Goal: Find specific page/section: Find specific page/section

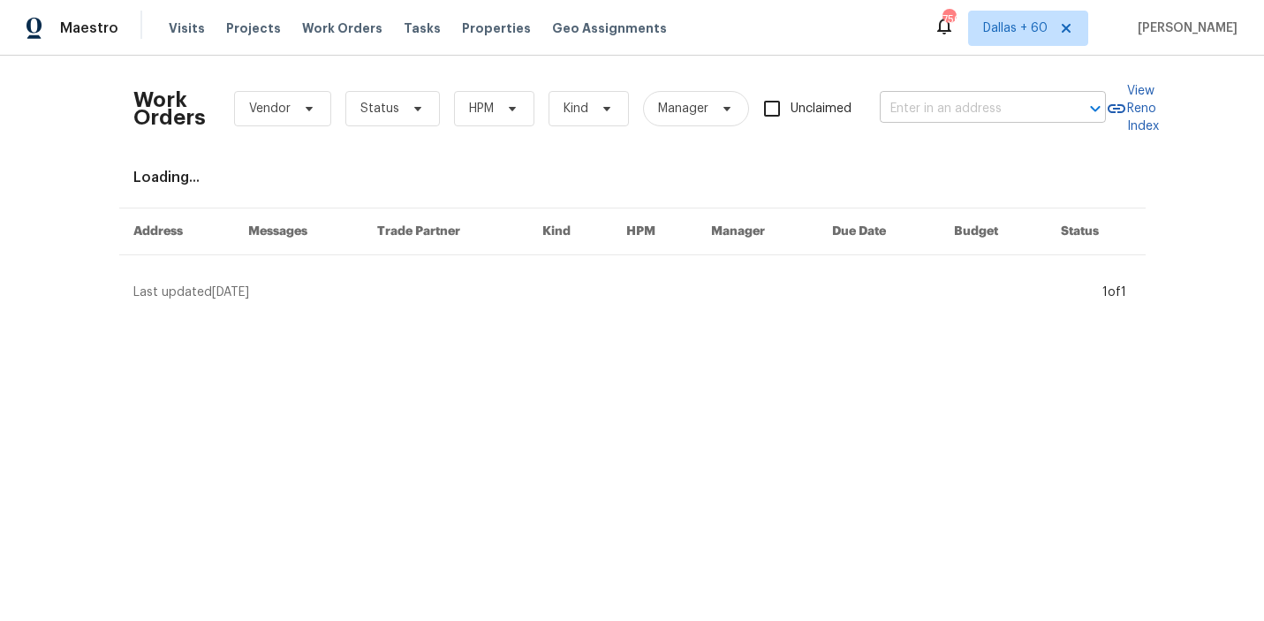
click at [972, 103] on input "text" at bounding box center [968, 108] width 177 height 27
paste input "[STREET_ADDRESS]"
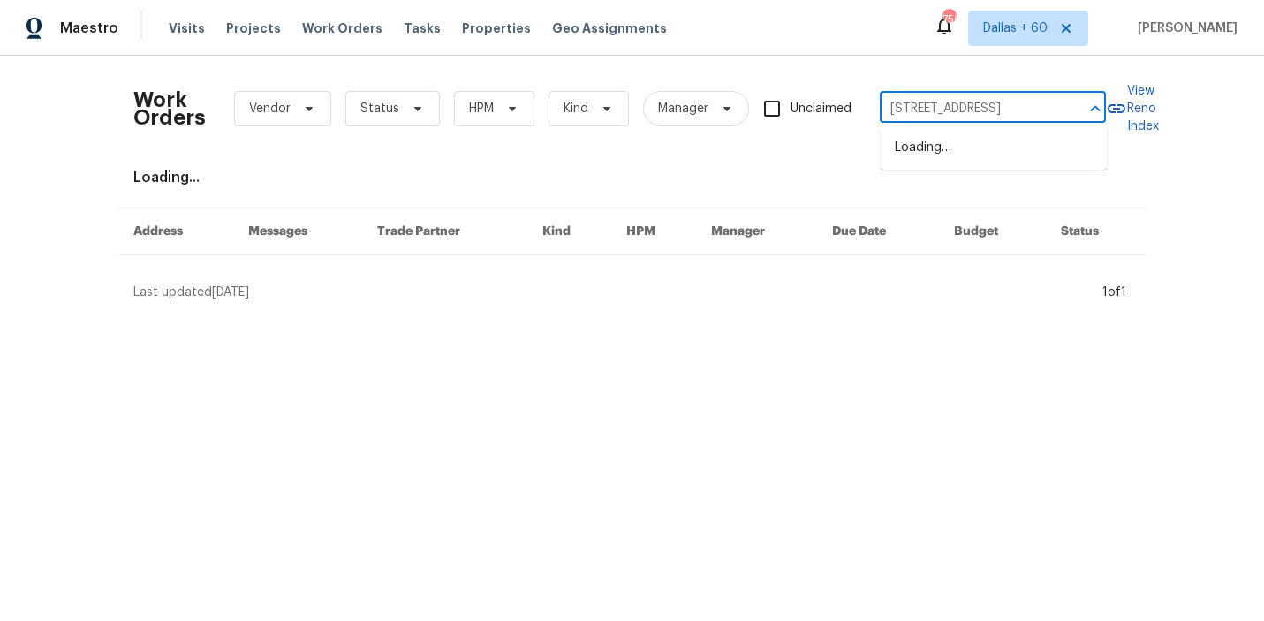
scroll to position [0, 24]
type input "[STREET_ADDRESS]"
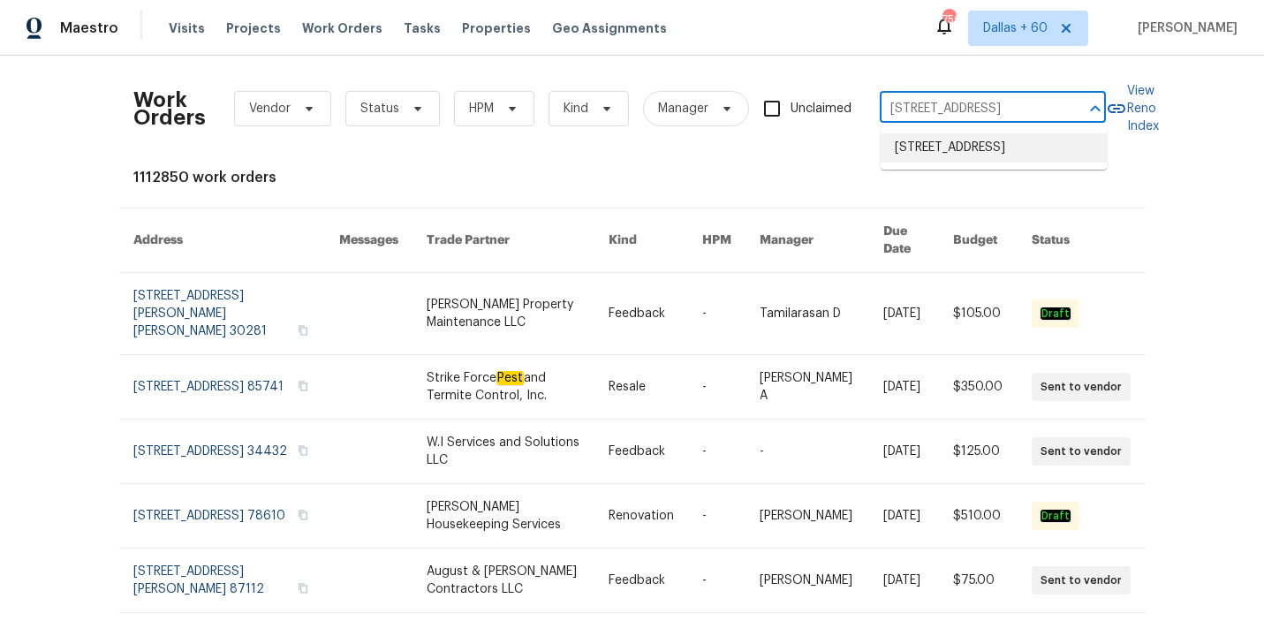
click at [946, 151] on li "[STREET_ADDRESS]" at bounding box center [994, 147] width 226 height 29
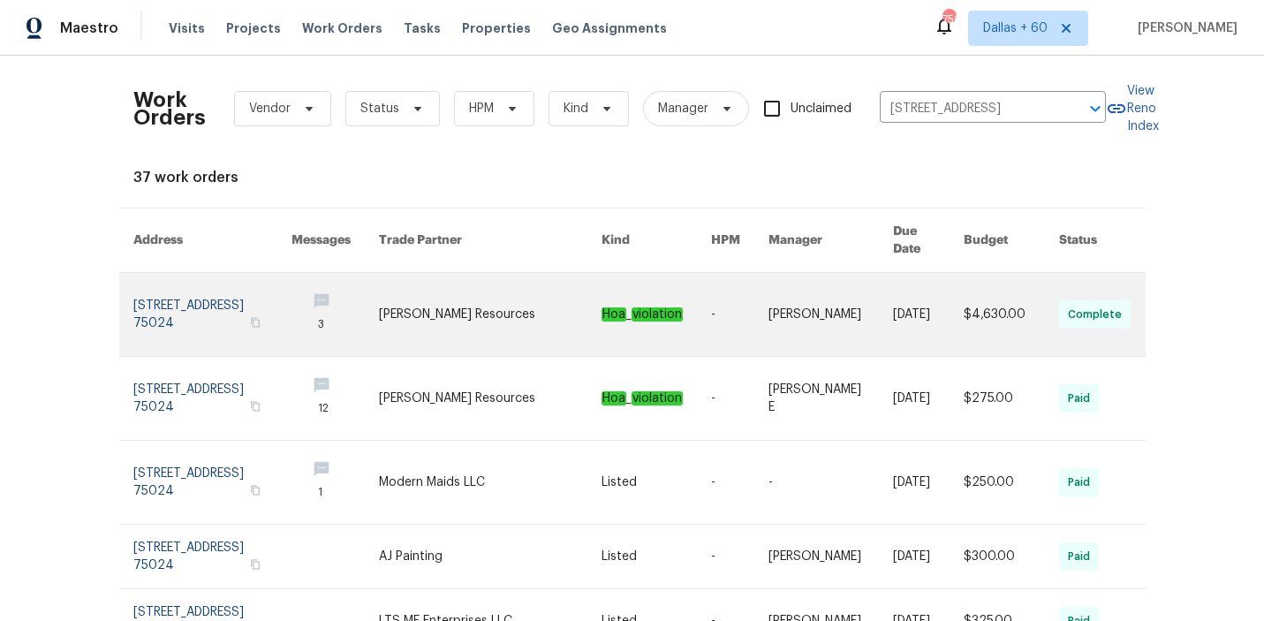
click at [446, 299] on link at bounding box center [490, 314] width 223 height 83
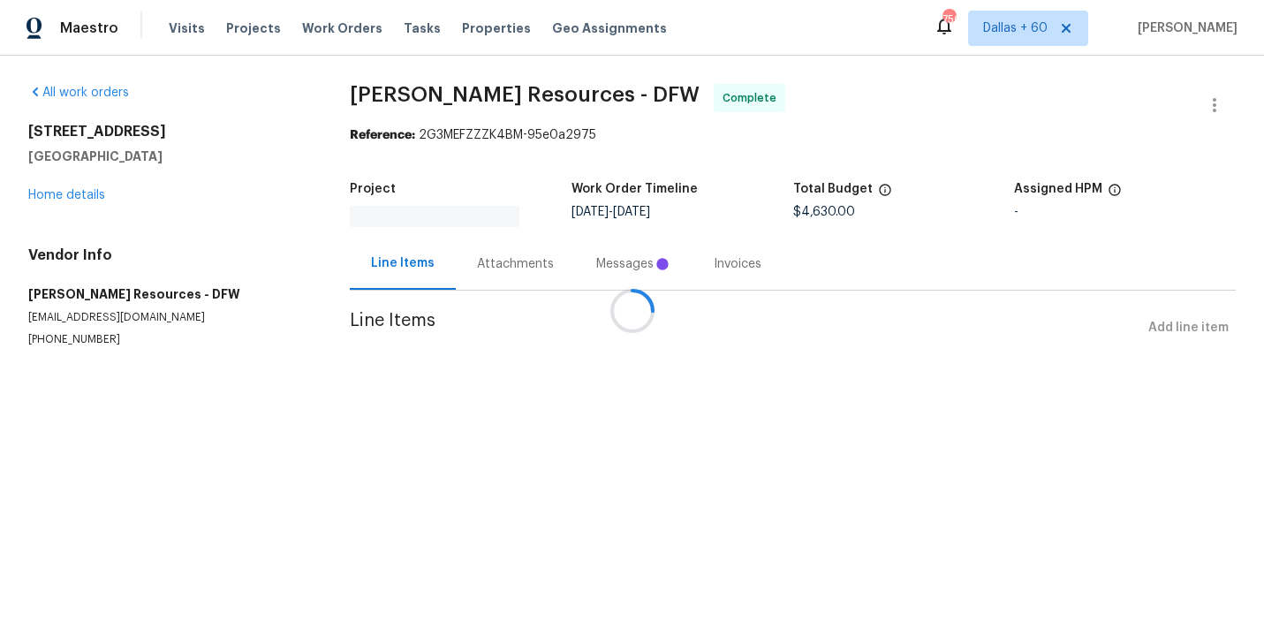
click at [63, 196] on div at bounding box center [632, 310] width 1264 height 621
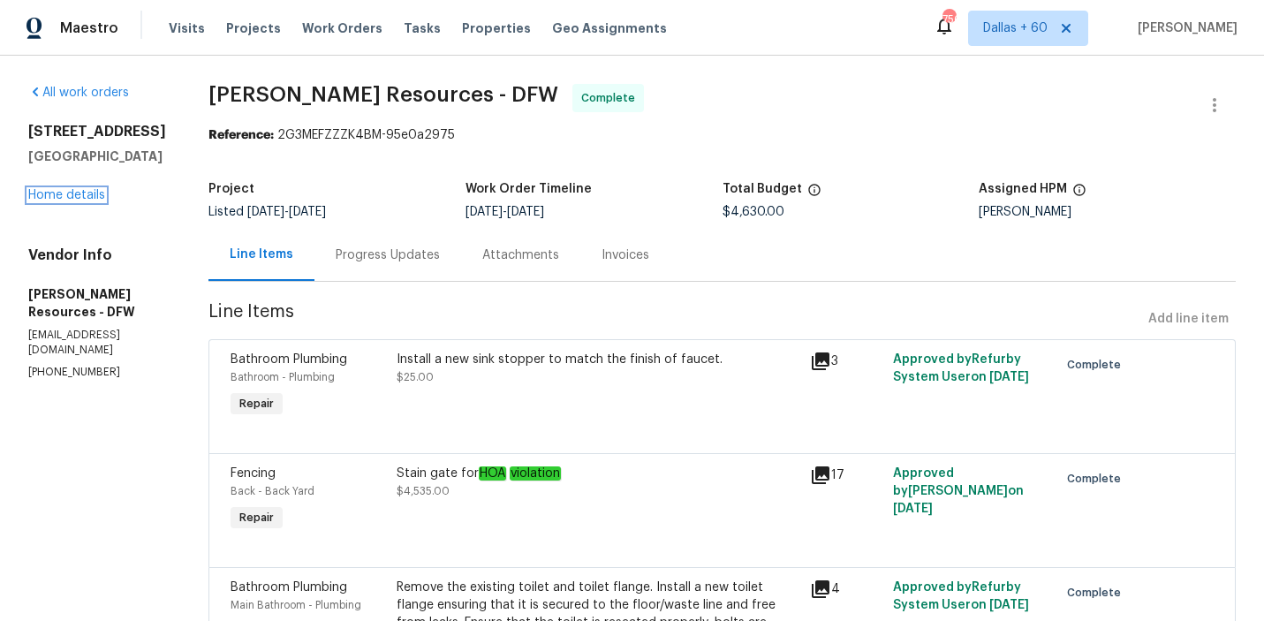
click at [63, 196] on link "Home details" at bounding box center [66, 195] width 77 height 12
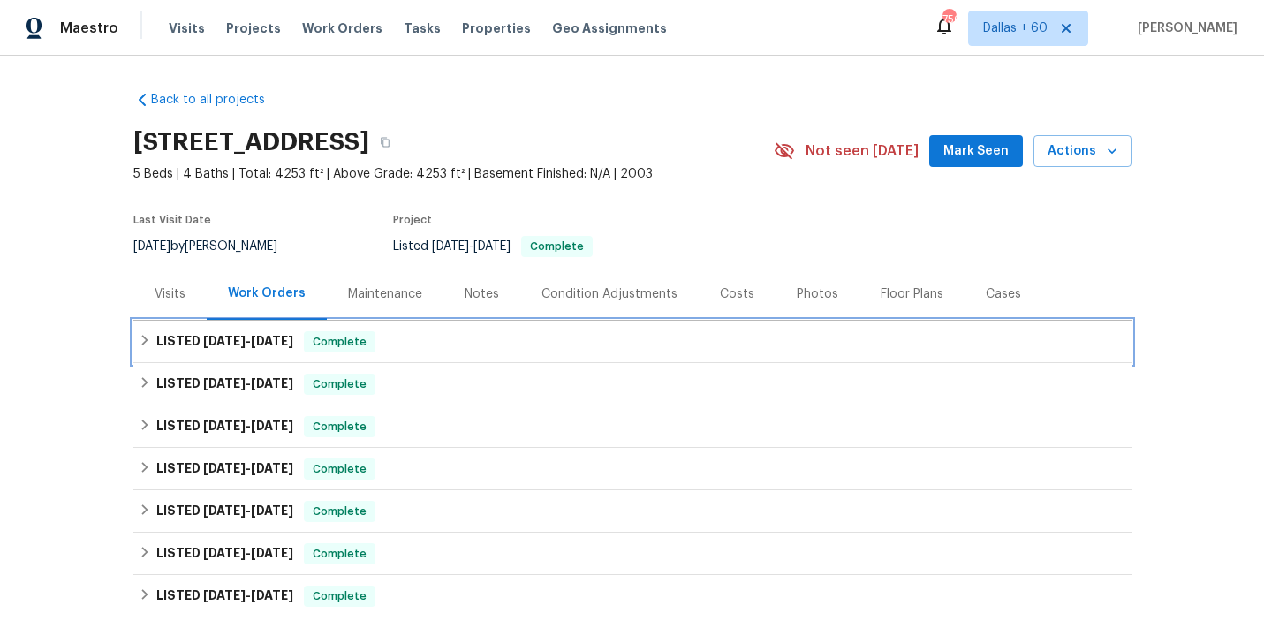
click at [447, 335] on div "LISTED [DATE] - [DATE] Complete" at bounding box center [633, 341] width 988 height 21
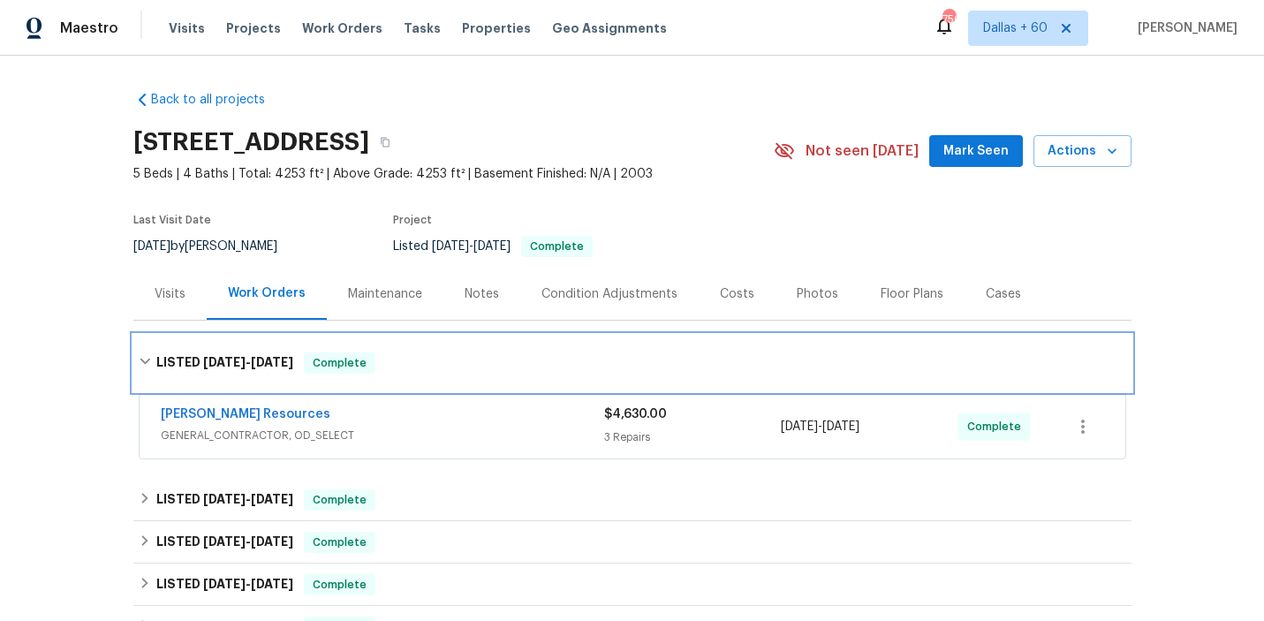
scroll to position [126, 0]
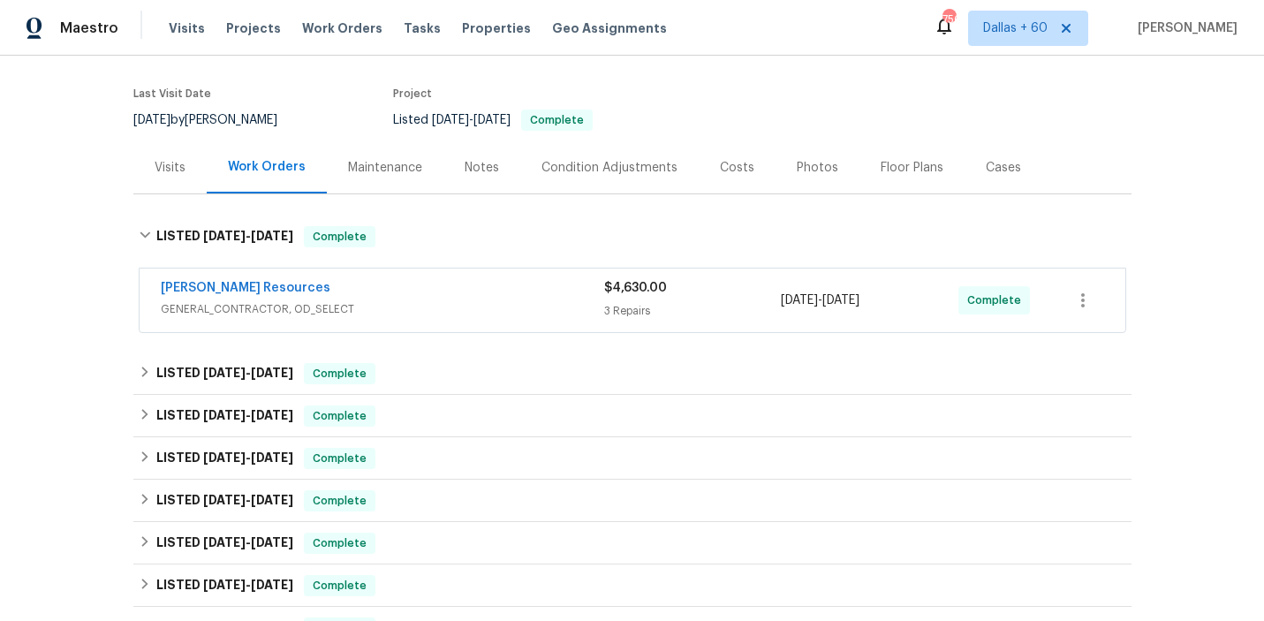
click at [462, 276] on div "[PERSON_NAME] Resources GENERAL_CONTRACTOR, OD_SELECT $4,630.00 3 Repairs [DATE…" at bounding box center [633, 301] width 986 height 64
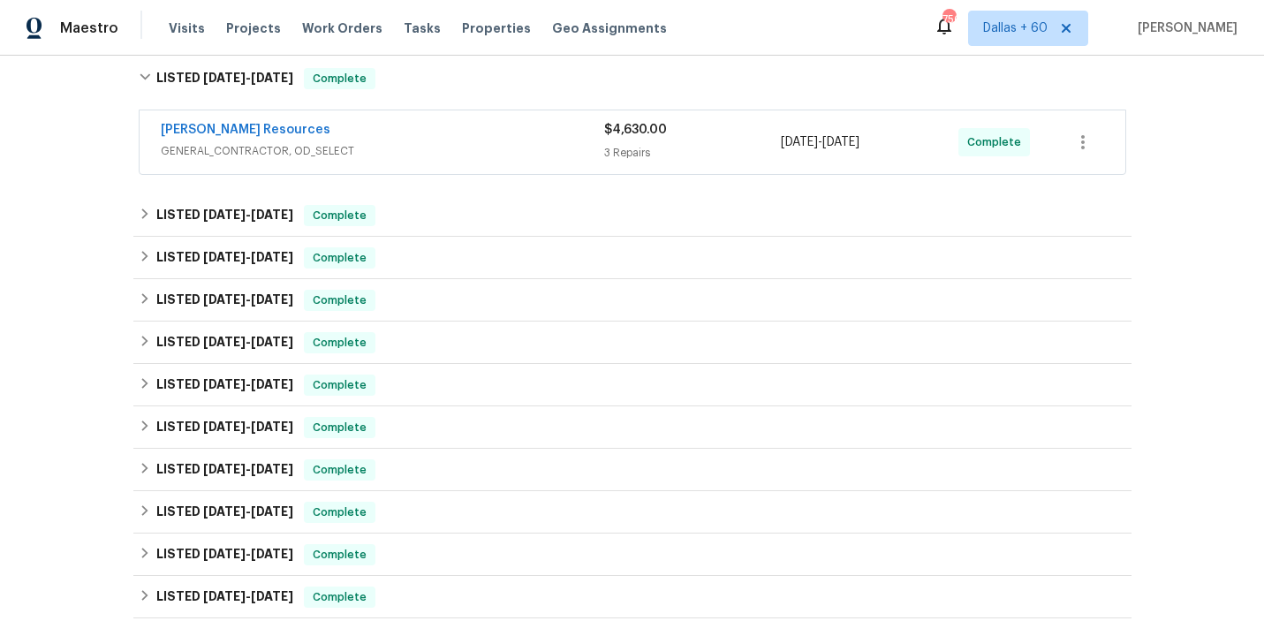
scroll to position [299, 0]
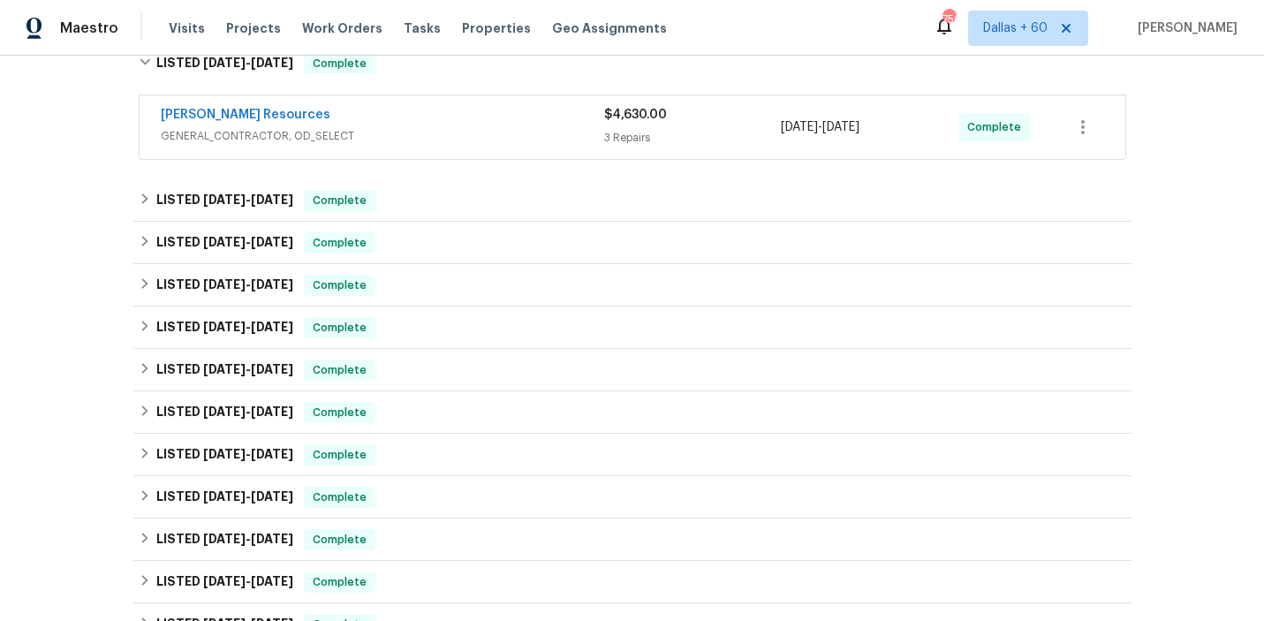
click at [432, 127] on span "GENERAL_CONTRACTOR, OD_SELECT" at bounding box center [382, 136] width 443 height 18
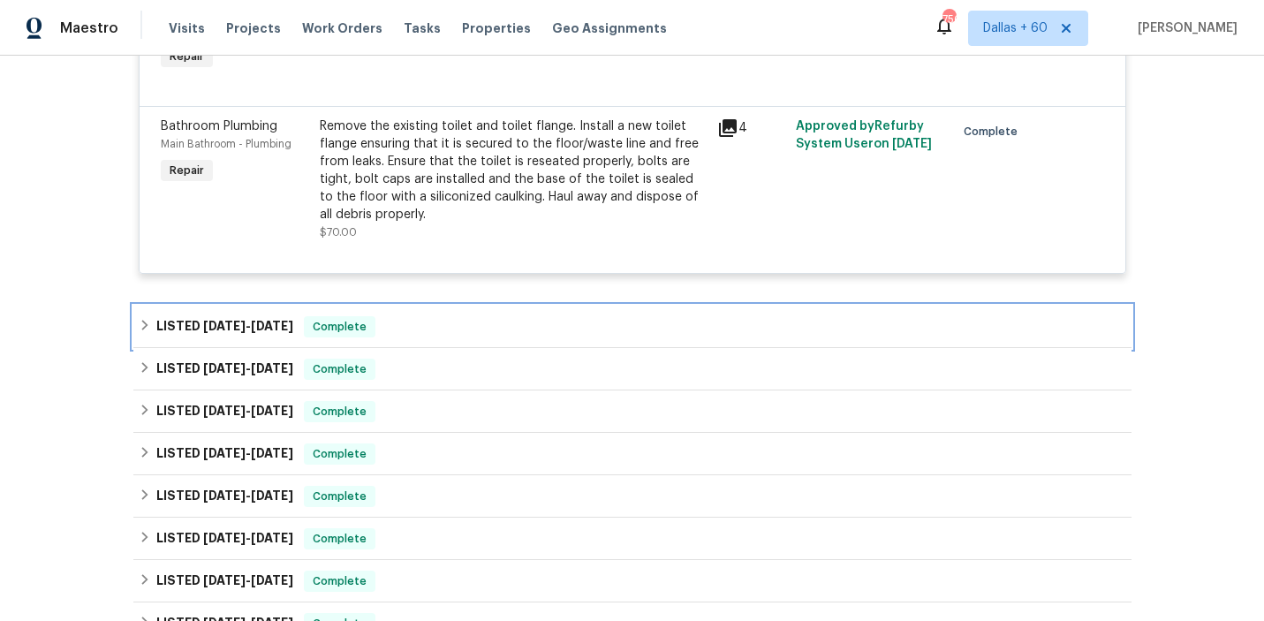
click at [428, 312] on div "LISTED [DATE] - [DATE] Complete" at bounding box center [632, 327] width 998 height 42
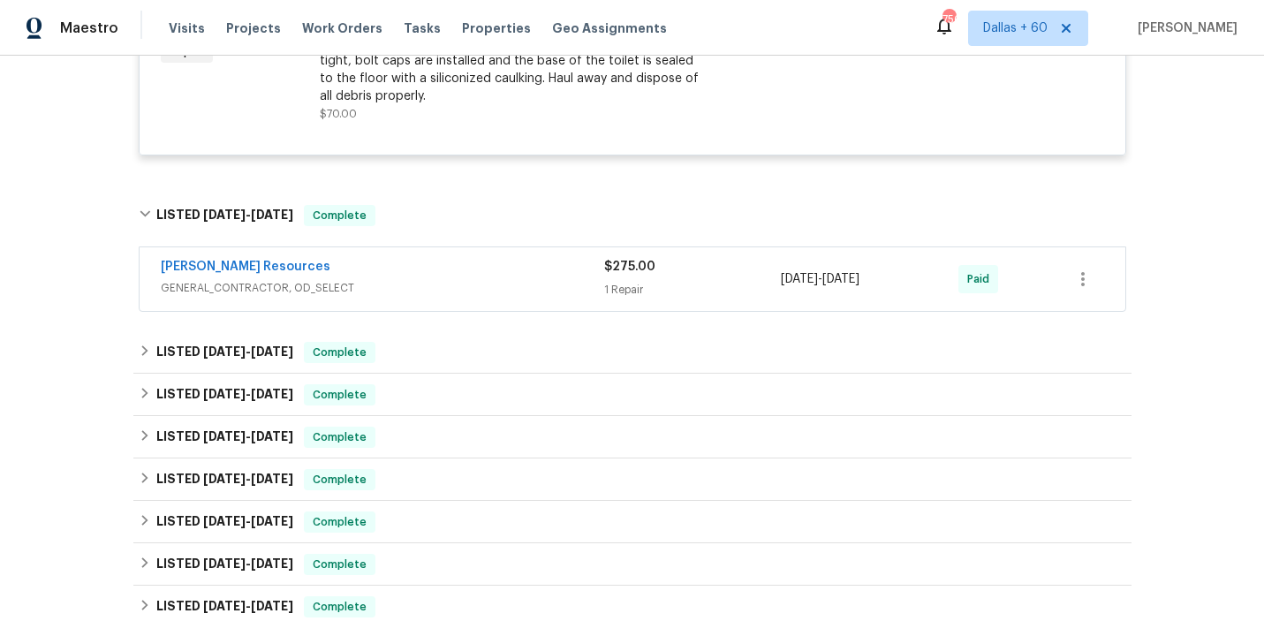
click at [433, 282] on span "GENERAL_CONTRACTOR, OD_SELECT" at bounding box center [382, 288] width 443 height 18
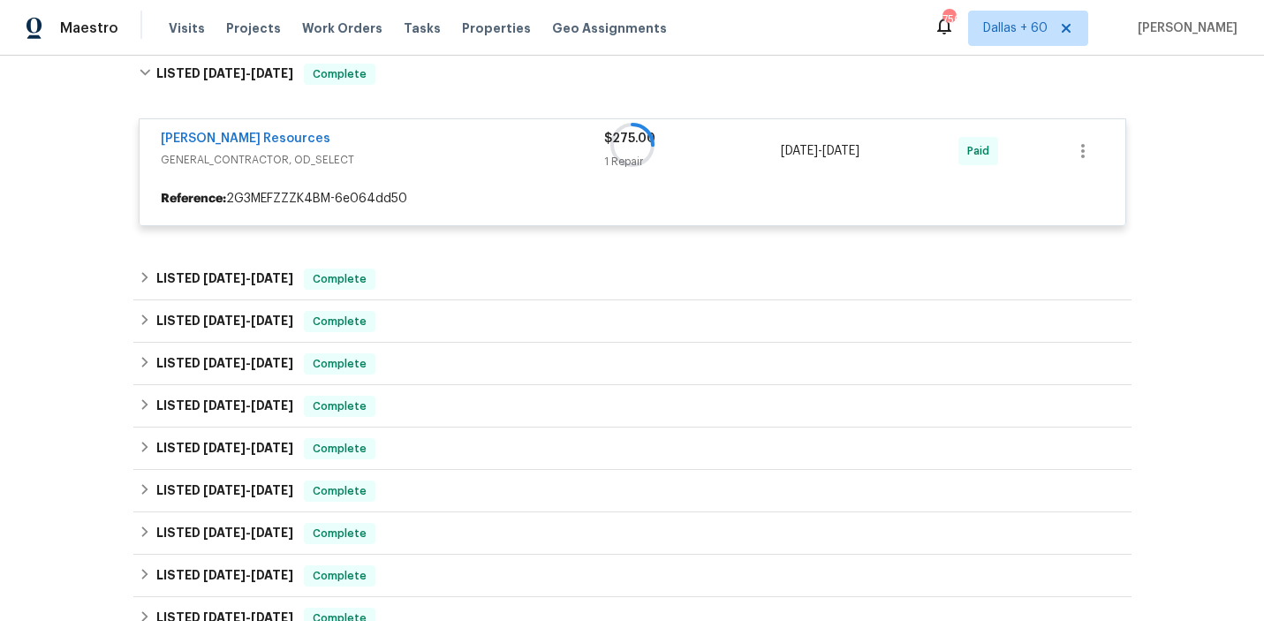
scroll to position [925, 0]
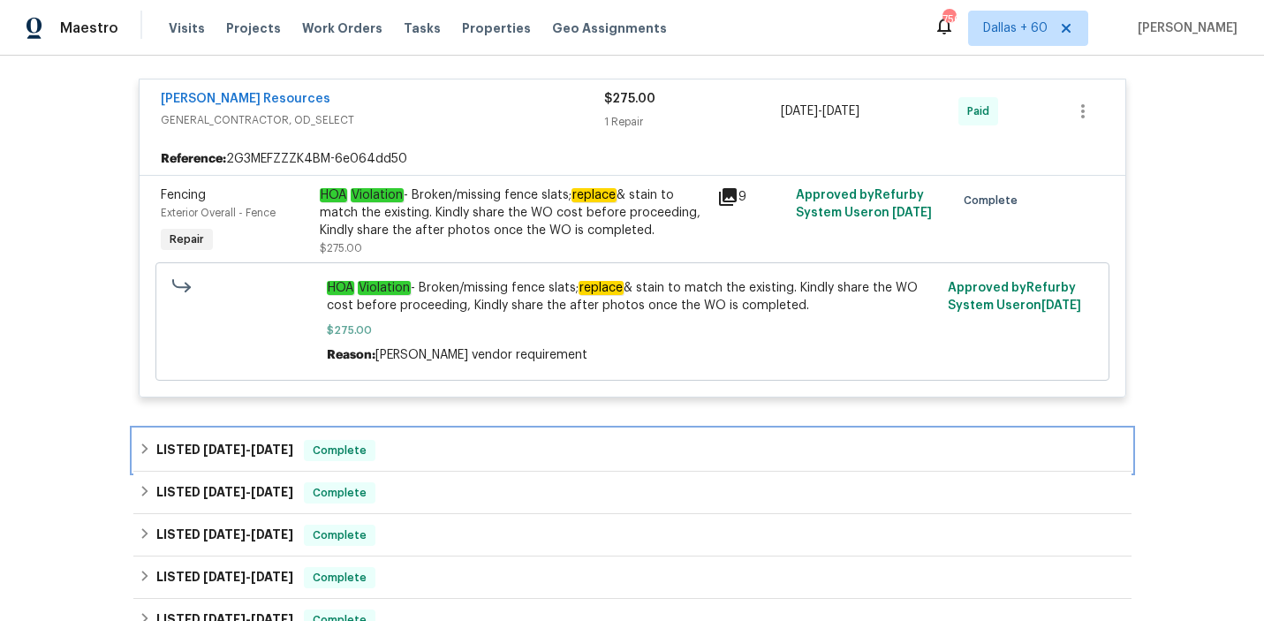
click at [442, 455] on div "LISTED [DATE] - [DATE] Complete" at bounding box center [633, 450] width 988 height 21
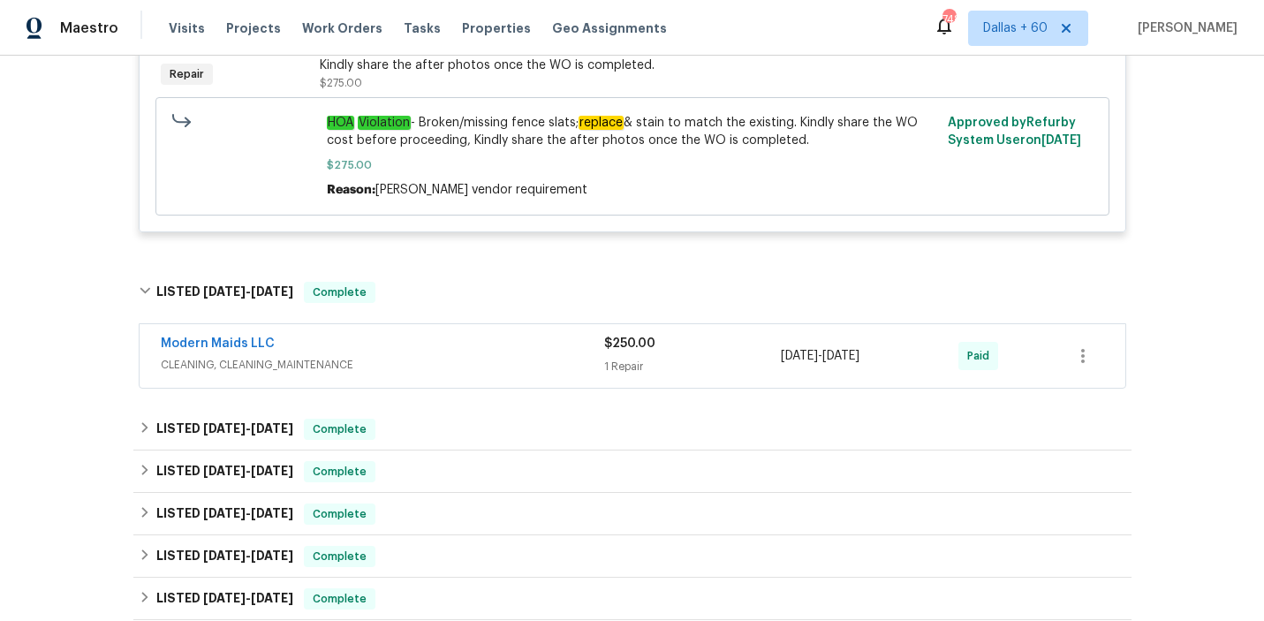
click at [448, 337] on div "Modern Maids LLC" at bounding box center [382, 345] width 443 height 21
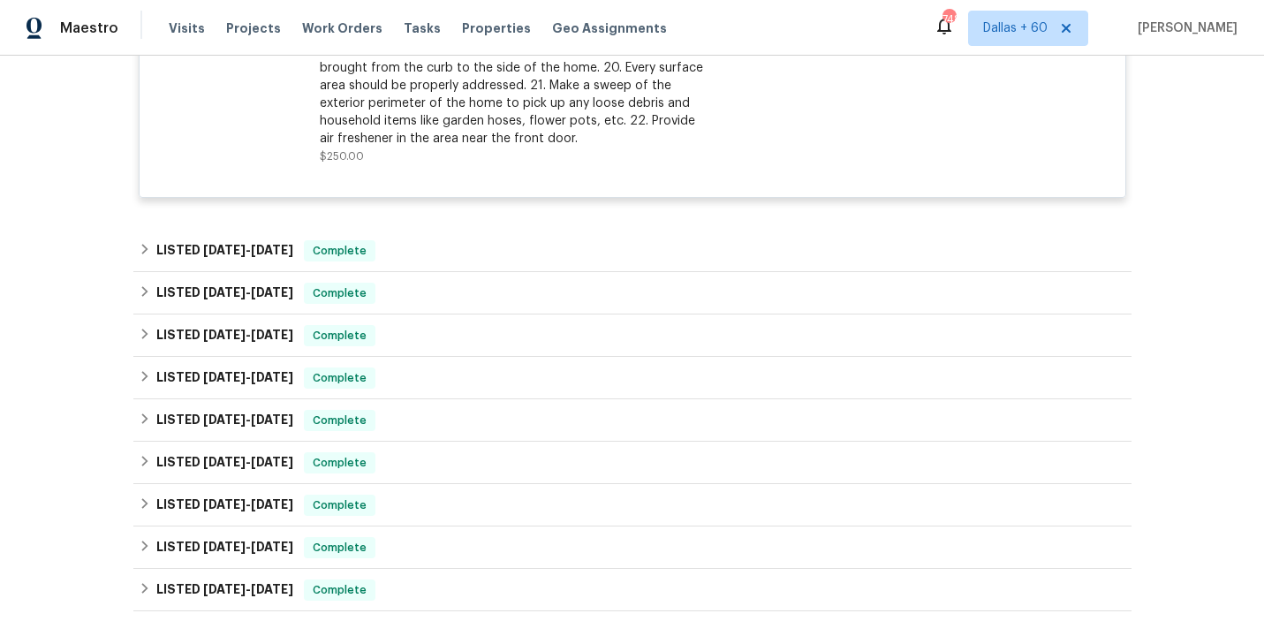
scroll to position [1770, 0]
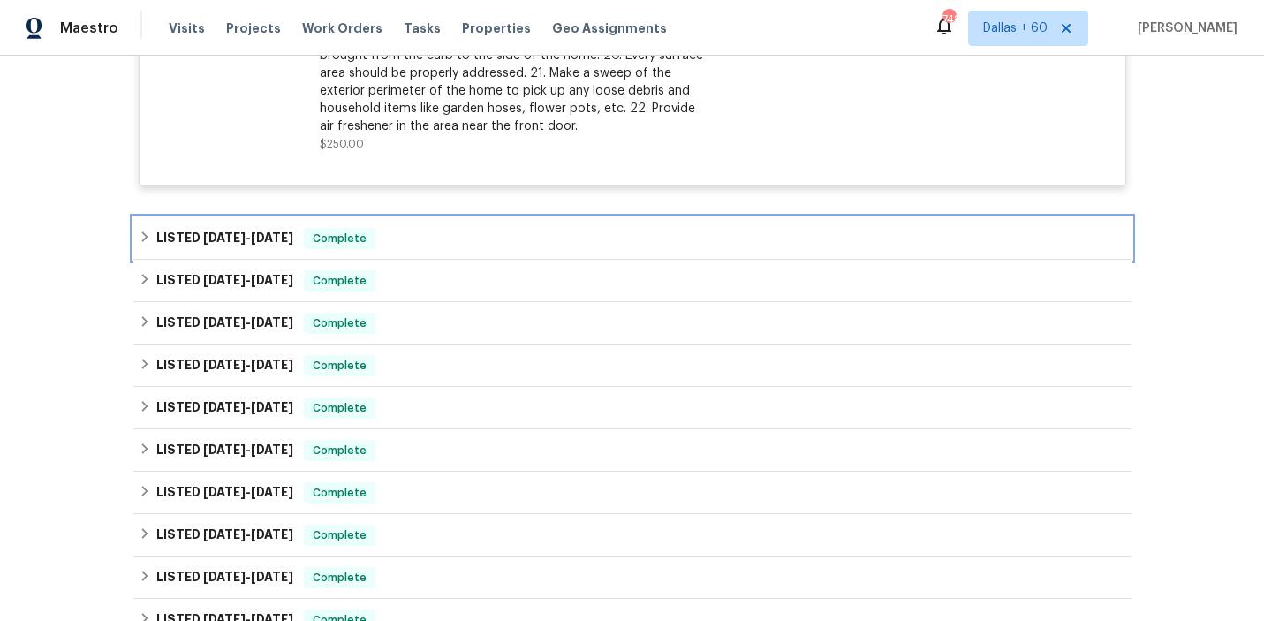
click at [423, 244] on div "LISTED [DATE] - [DATE] Complete" at bounding box center [633, 238] width 988 height 21
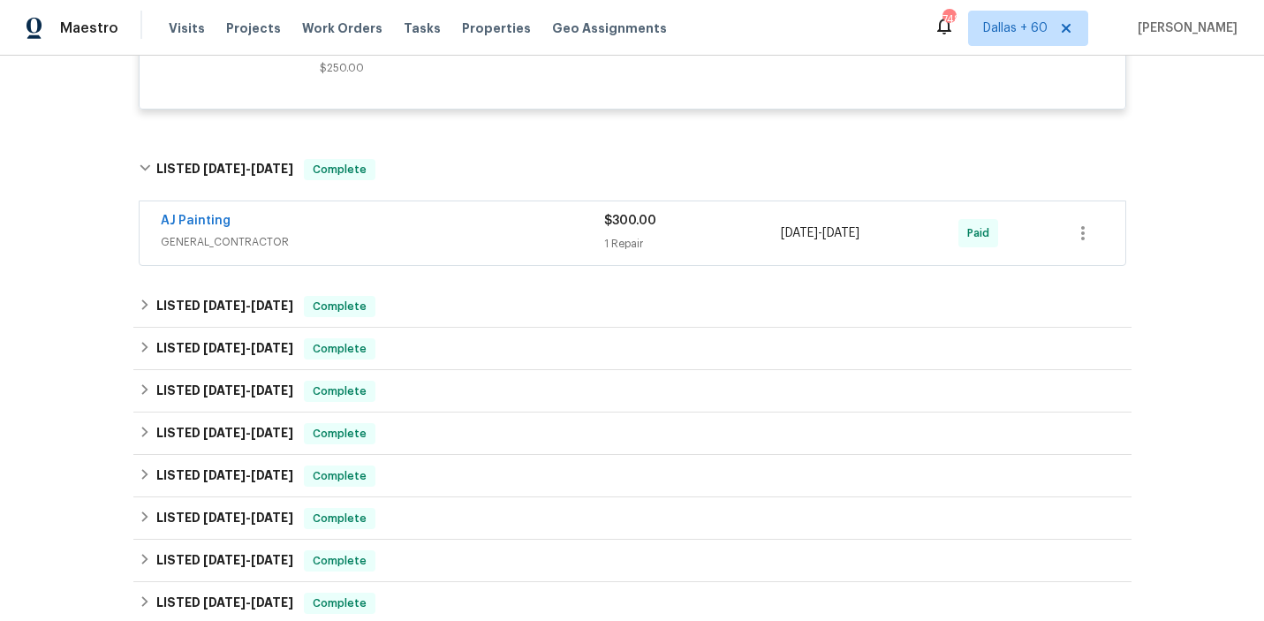
click at [423, 244] on span "GENERAL_CONTRACTOR" at bounding box center [382, 242] width 443 height 18
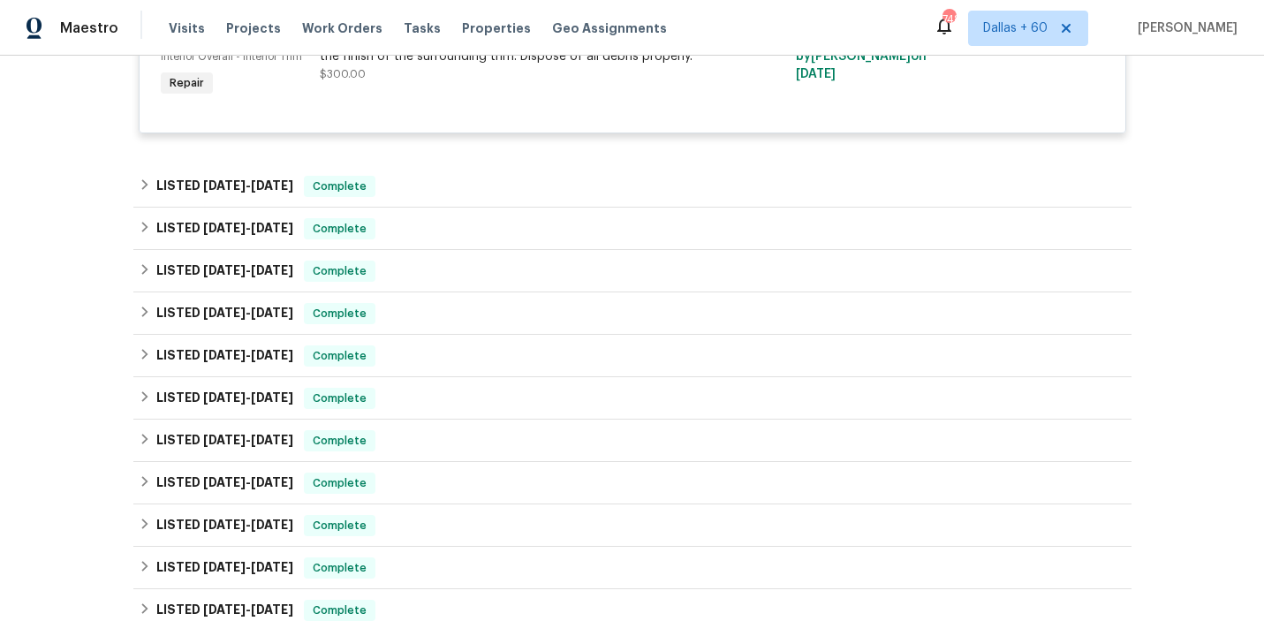
scroll to position [2141, 0]
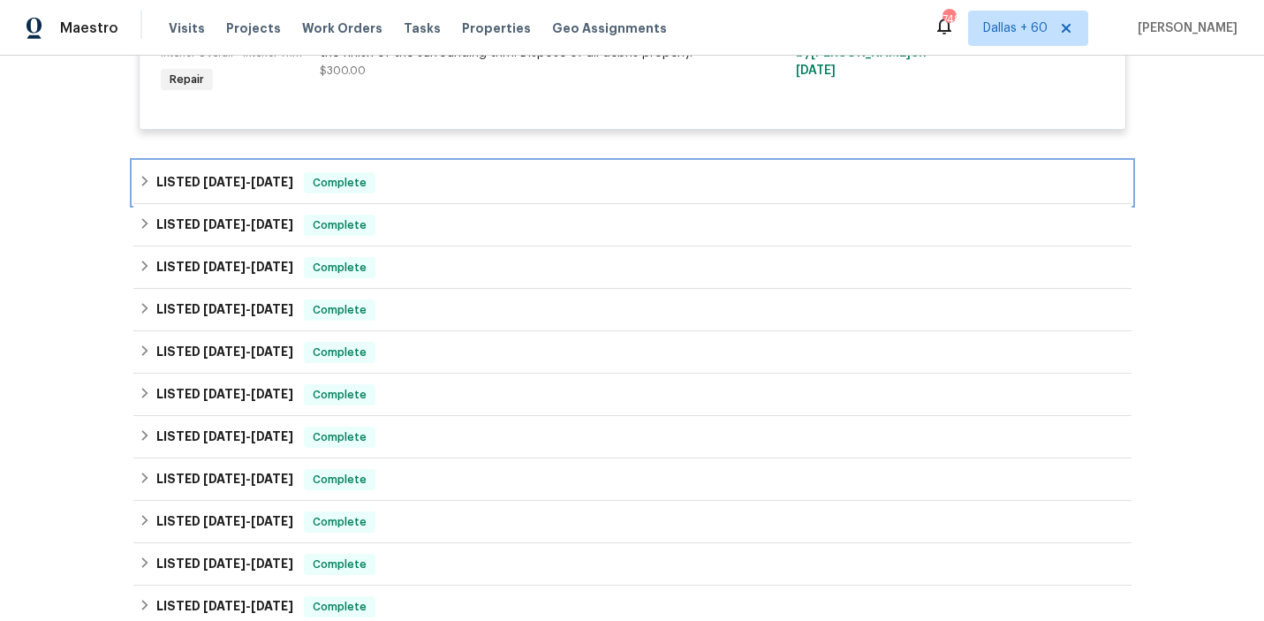
click at [443, 189] on div "LISTED [DATE] - [DATE] Complete" at bounding box center [633, 182] width 988 height 21
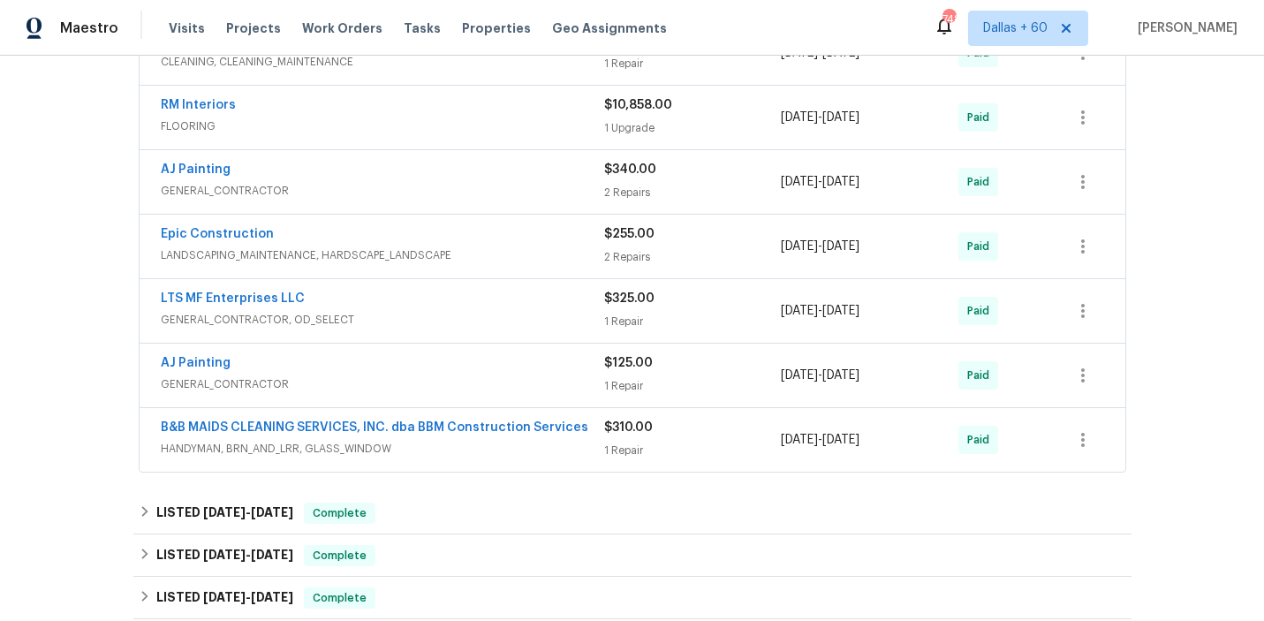
scroll to position [2343, 0]
click at [496, 456] on span "HANDYMAN, BRN_AND_LRR, GLASS_WINDOW" at bounding box center [382, 448] width 443 height 18
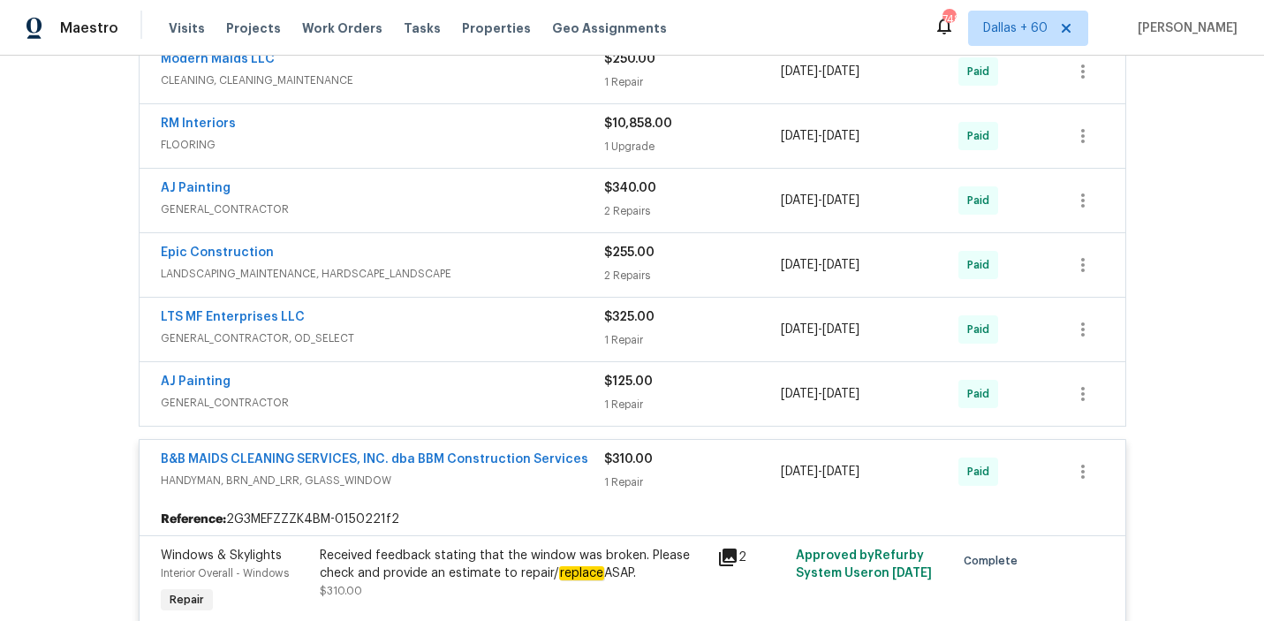
scroll to position [2357, 0]
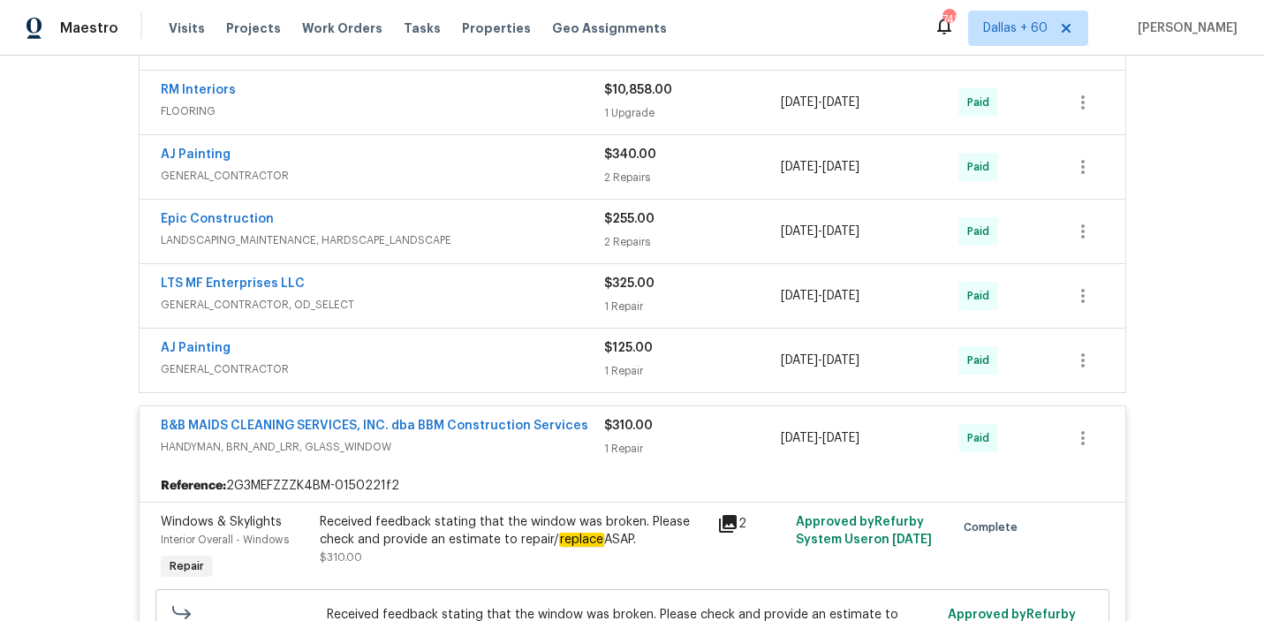
click at [521, 303] on span "GENERAL_CONTRACTOR, OD_SELECT" at bounding box center [382, 305] width 443 height 18
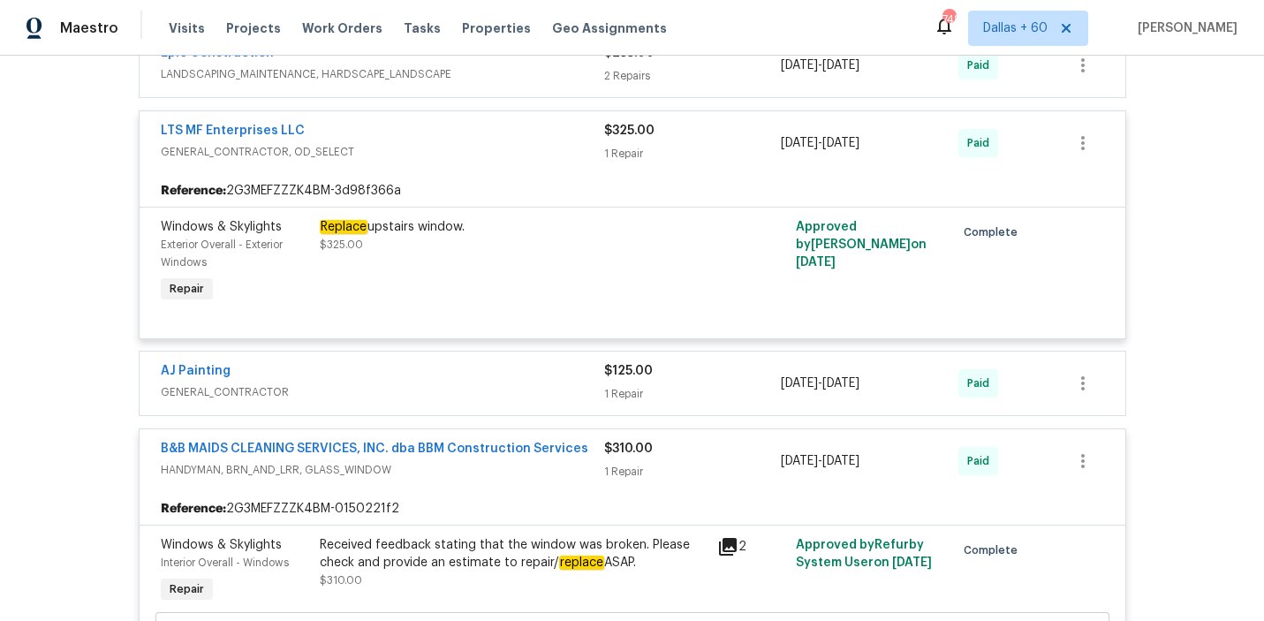
scroll to position [2519, 0]
